Goal: Task Accomplishment & Management: Use online tool/utility

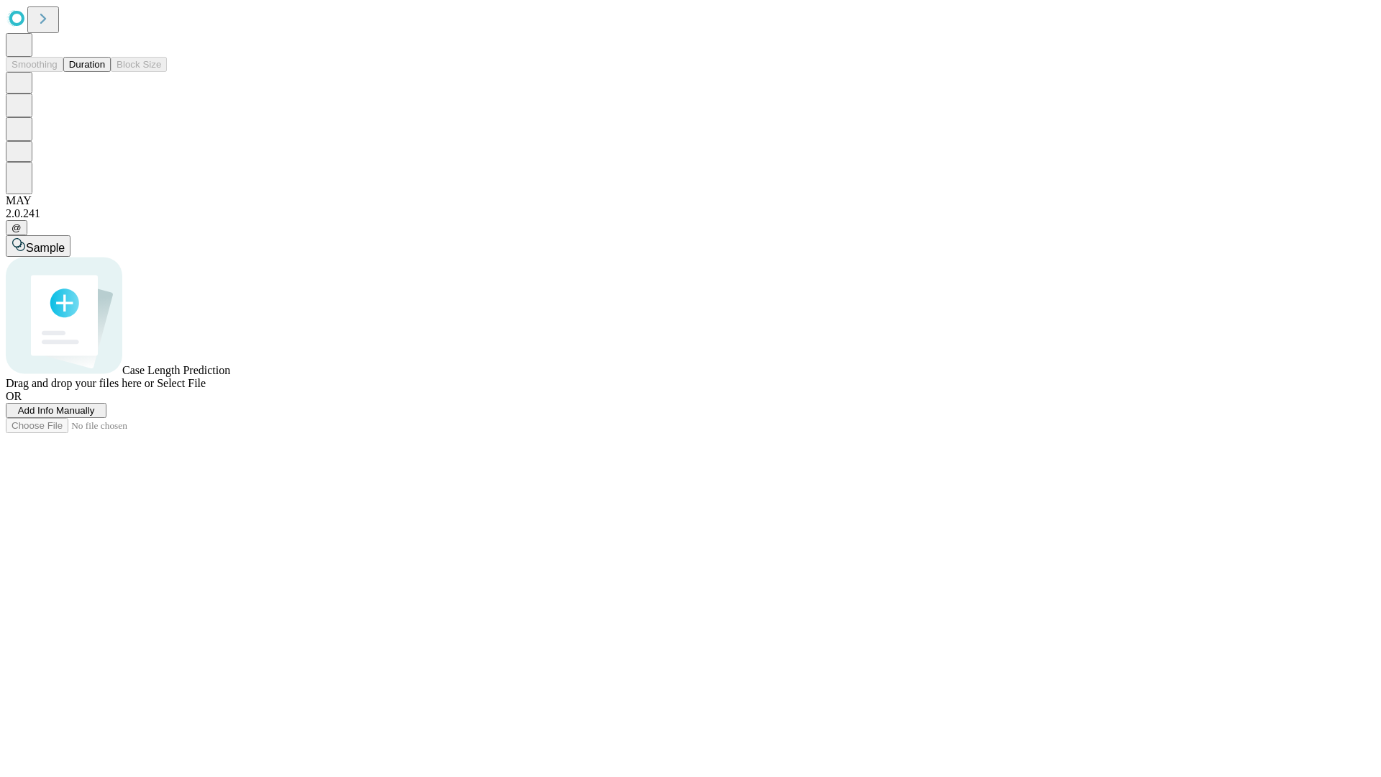
click at [105, 72] on button "Duration" at bounding box center [86, 64] width 47 height 15
click at [95, 416] on span "Add Info Manually" at bounding box center [56, 410] width 77 height 11
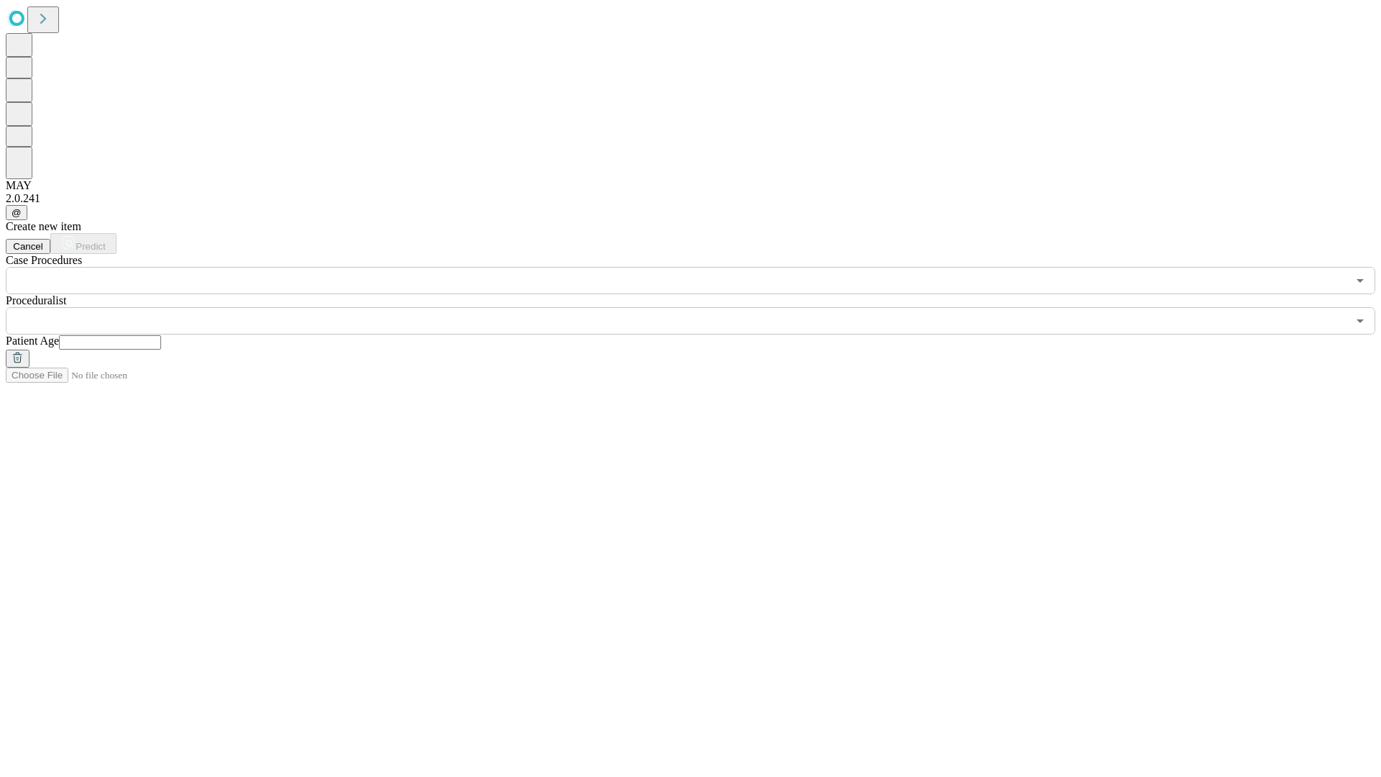
click at [161, 335] on input "text" at bounding box center [110, 342] width 102 height 14
type input "**"
click at [701, 307] on input "text" at bounding box center [677, 320] width 1342 height 27
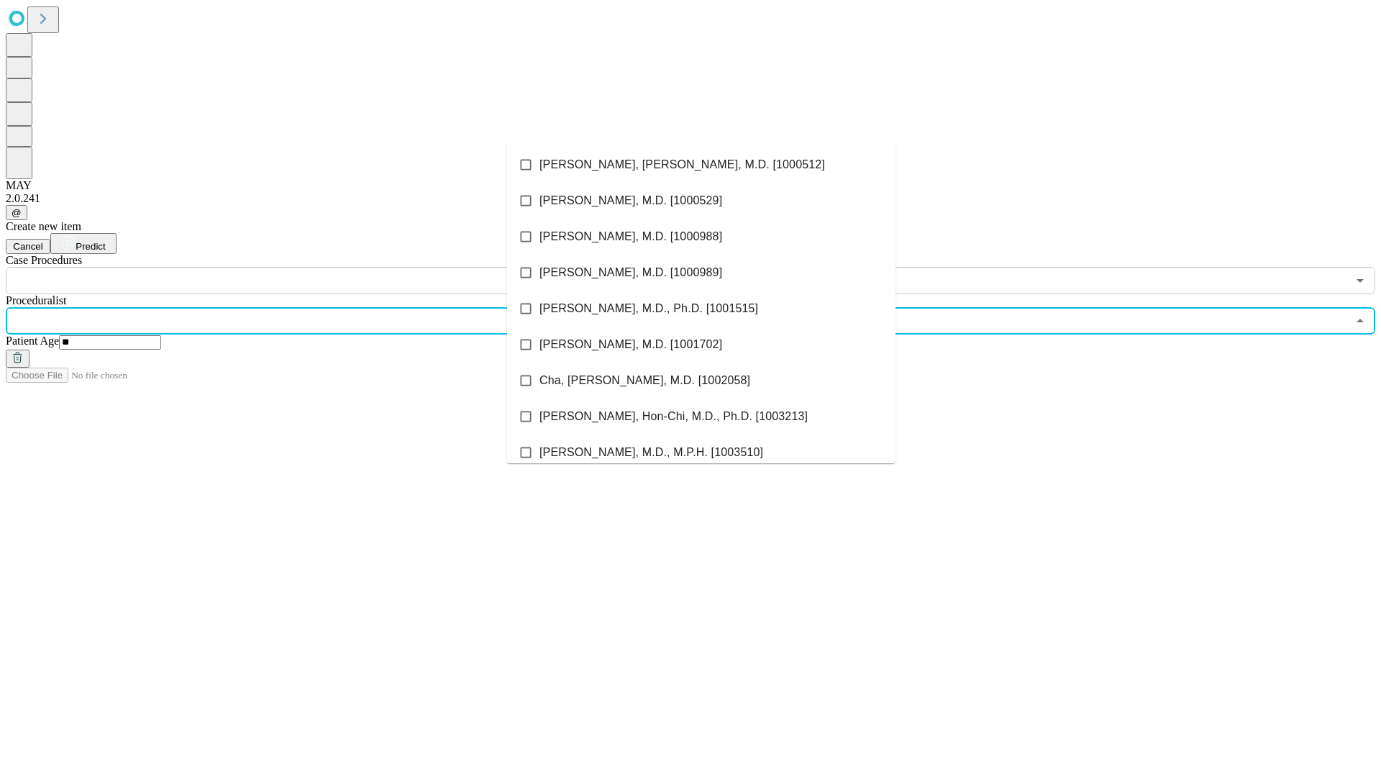
click at [701, 165] on li "[PERSON_NAME], [PERSON_NAME], M.D. [1000512]" at bounding box center [701, 165] width 388 height 36
